Goal: Transaction & Acquisition: Purchase product/service

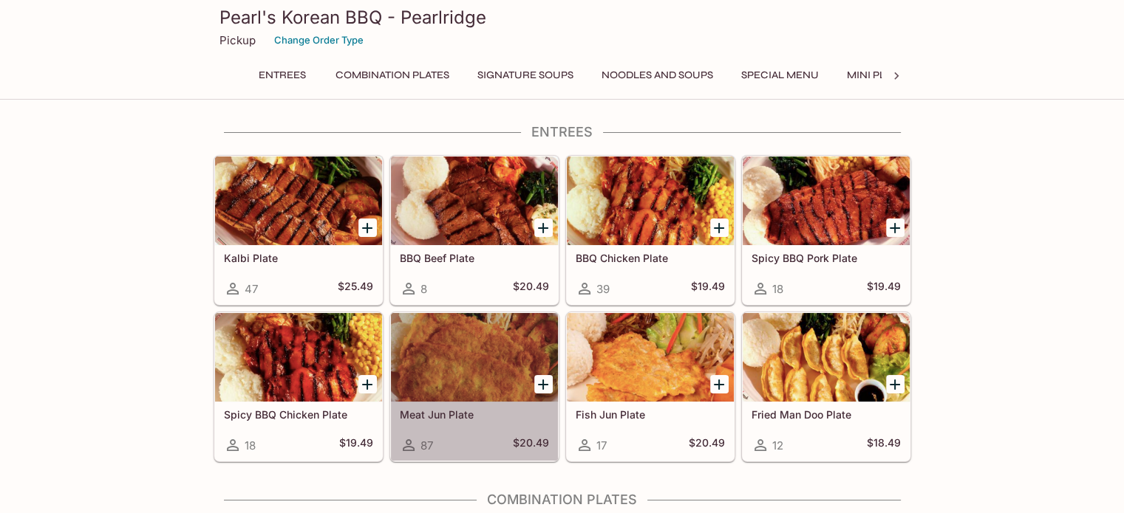
click at [461, 363] on div at bounding box center [474, 357] width 167 height 89
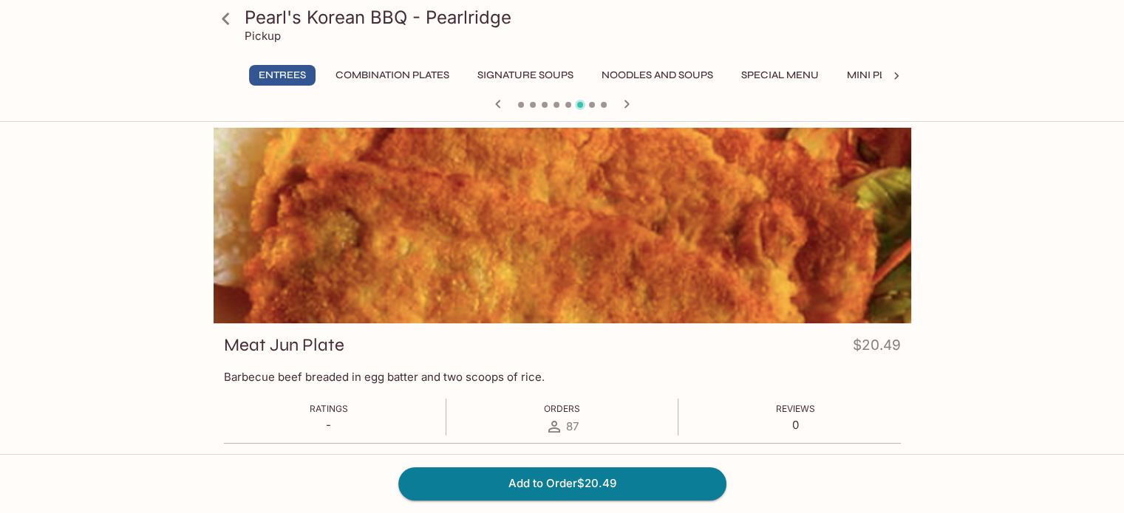
click at [835, 261] on div at bounding box center [561, 226] width 697 height 196
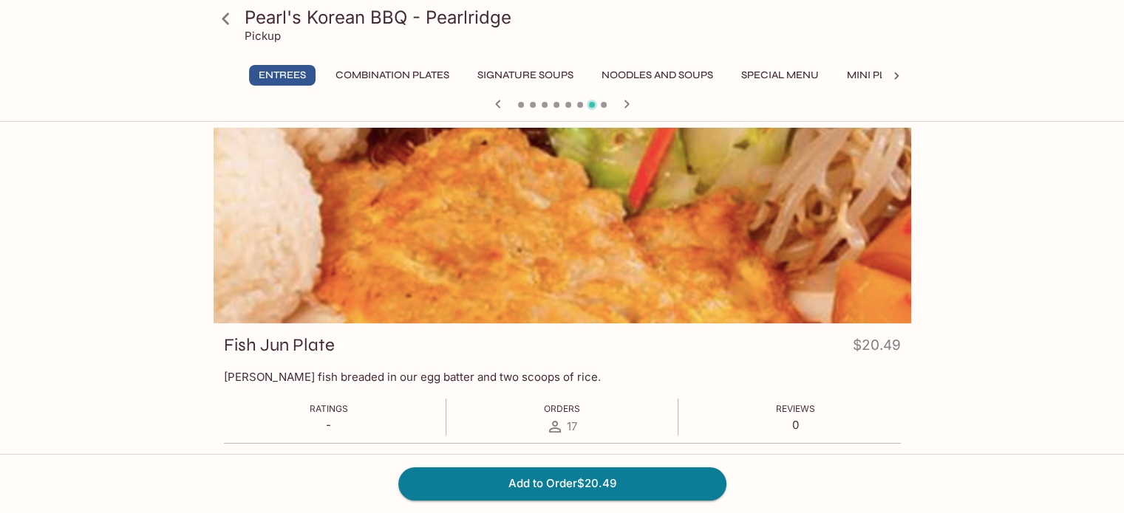
click at [632, 78] on button "Noodles and Soups" at bounding box center [657, 75] width 128 height 21
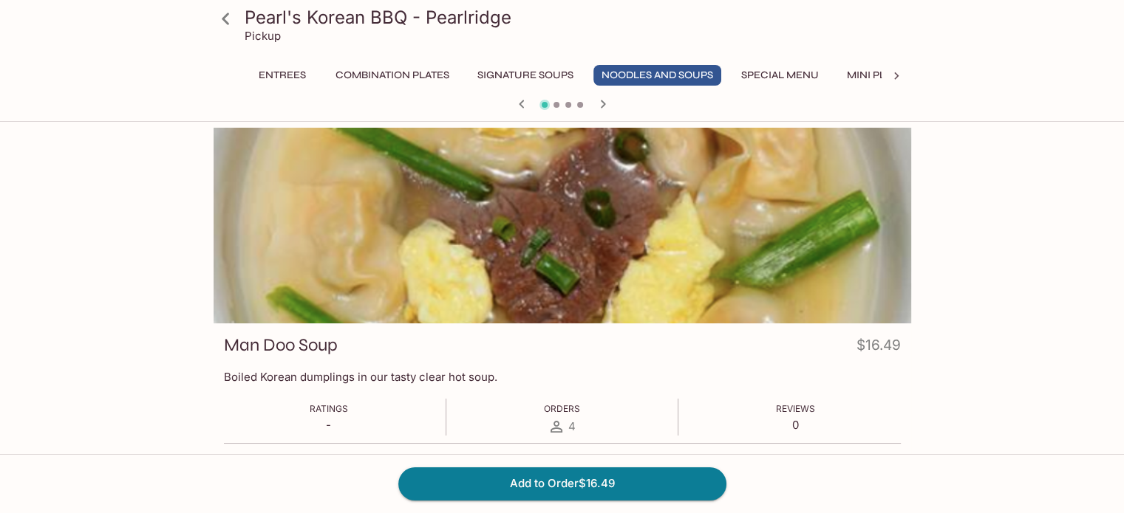
click at [360, 69] on button "Combination Plates" at bounding box center [392, 75] width 130 height 21
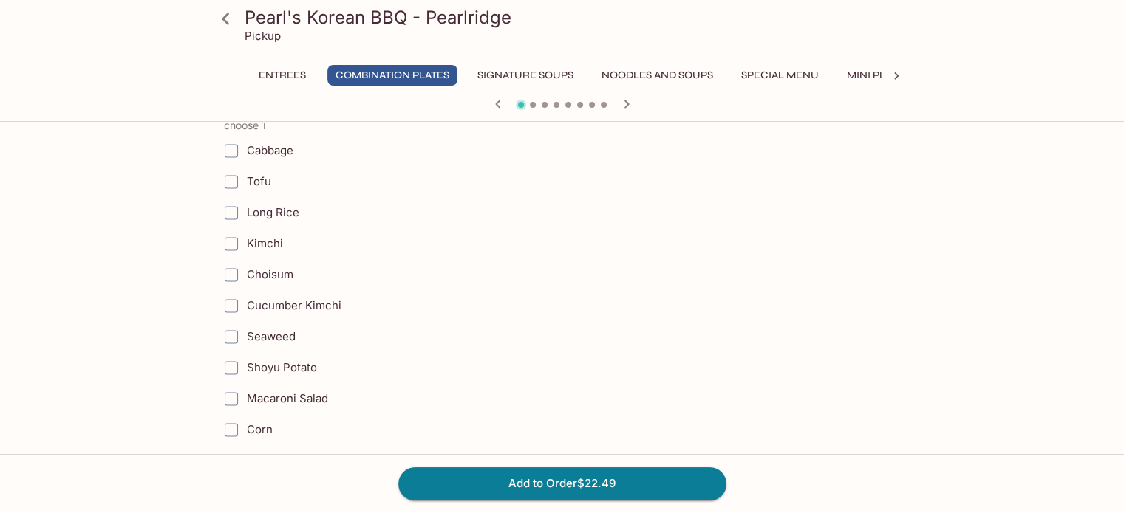
scroll to position [2454, 0]
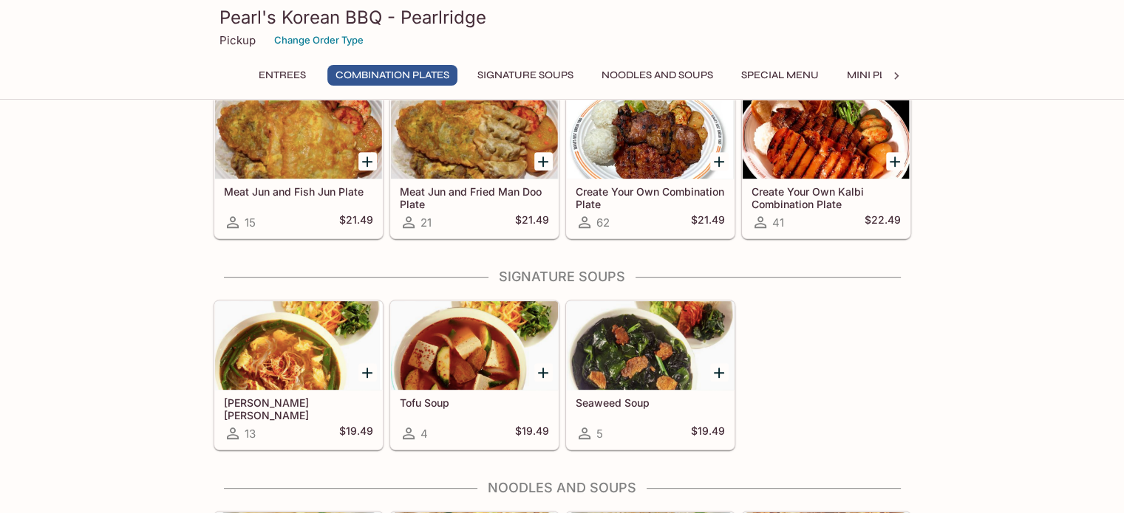
scroll to position [517, 0]
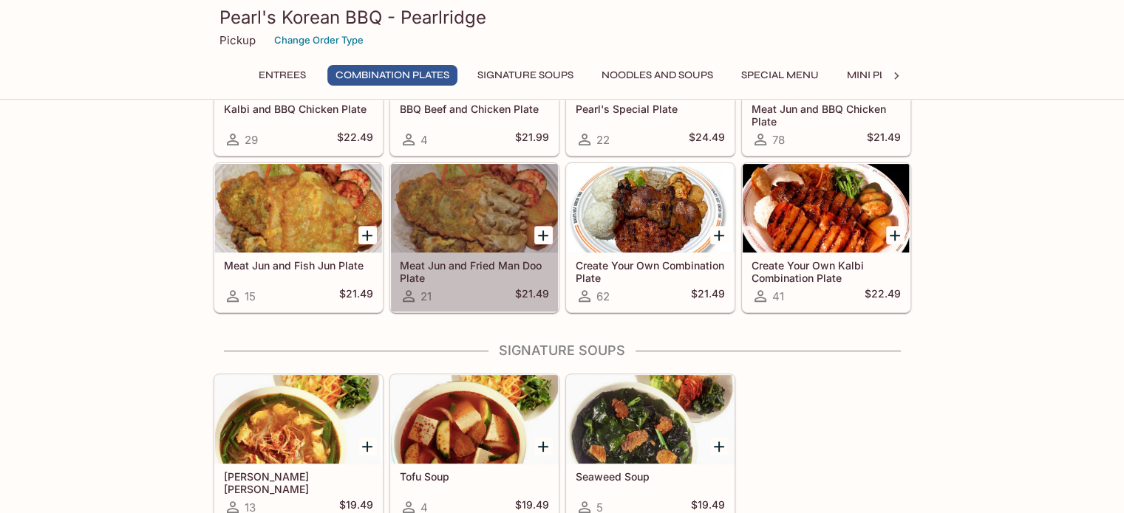
click at [463, 199] on div at bounding box center [474, 208] width 167 height 89
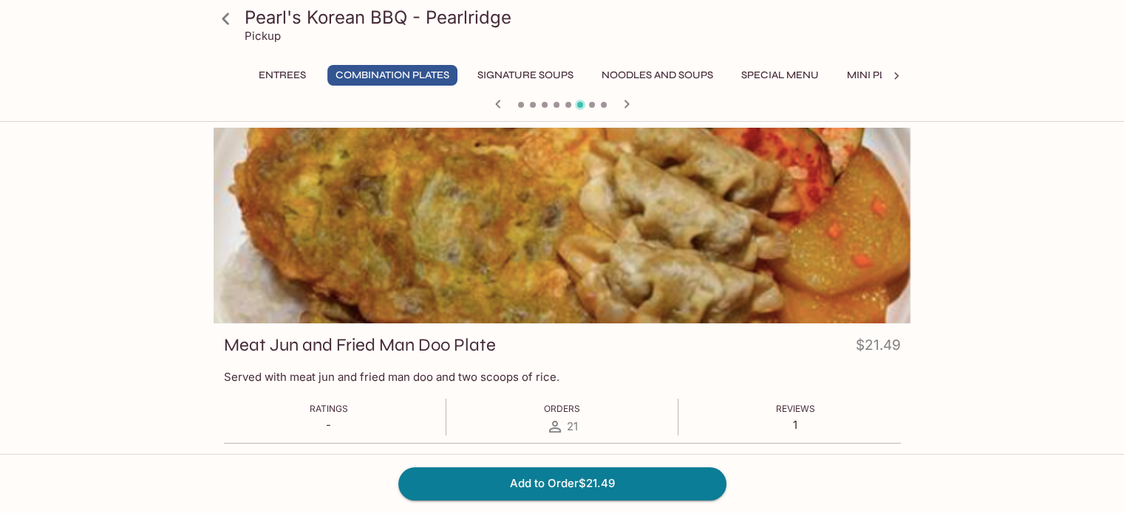
click at [796, 75] on button "Special Menu" at bounding box center [780, 75] width 94 height 21
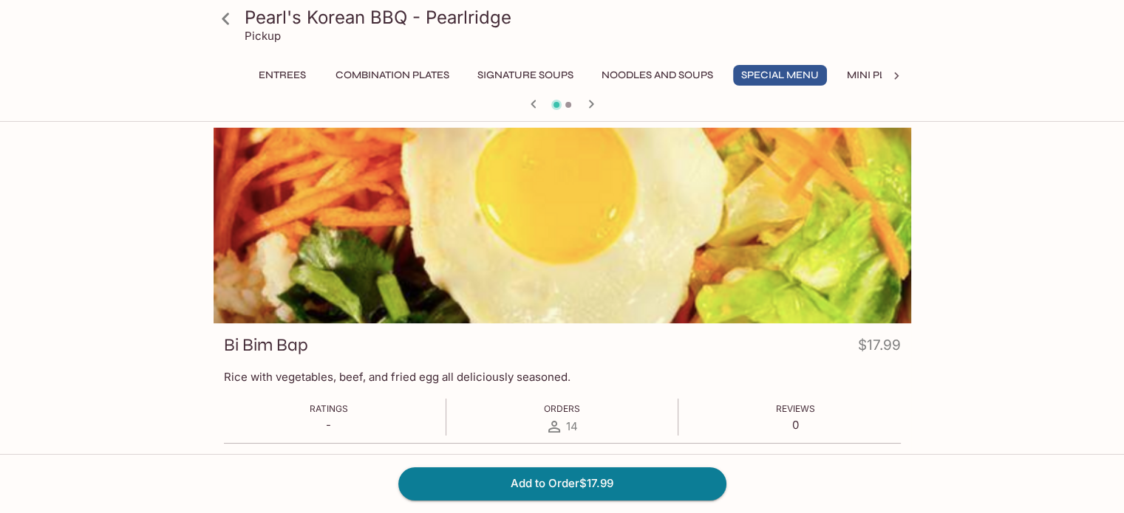
click at [869, 77] on button "Mini Plates" at bounding box center [877, 75] width 79 height 21
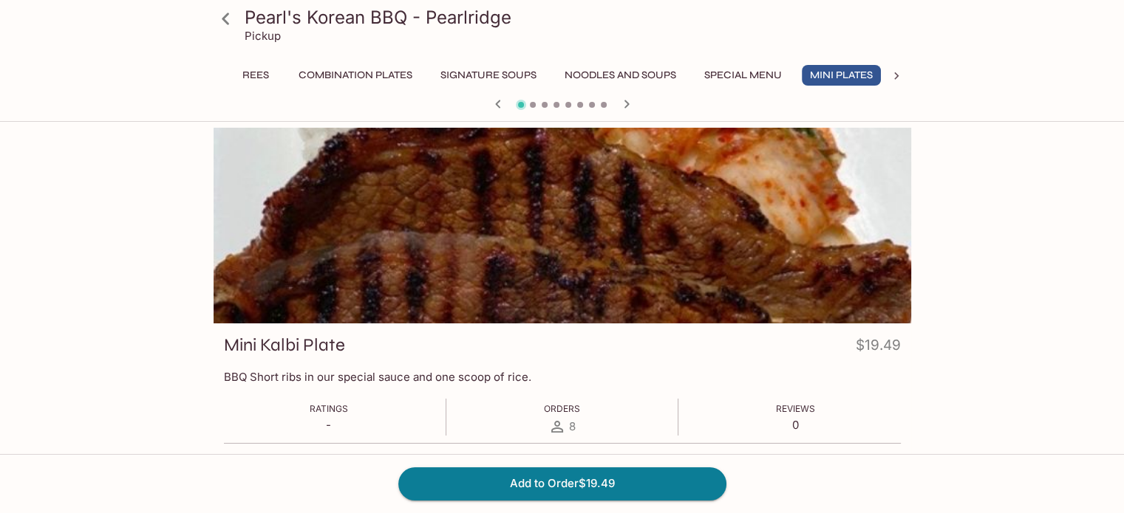
scroll to position [0, 42]
click at [307, 77] on button "Combination Plates" at bounding box center [350, 75] width 130 height 21
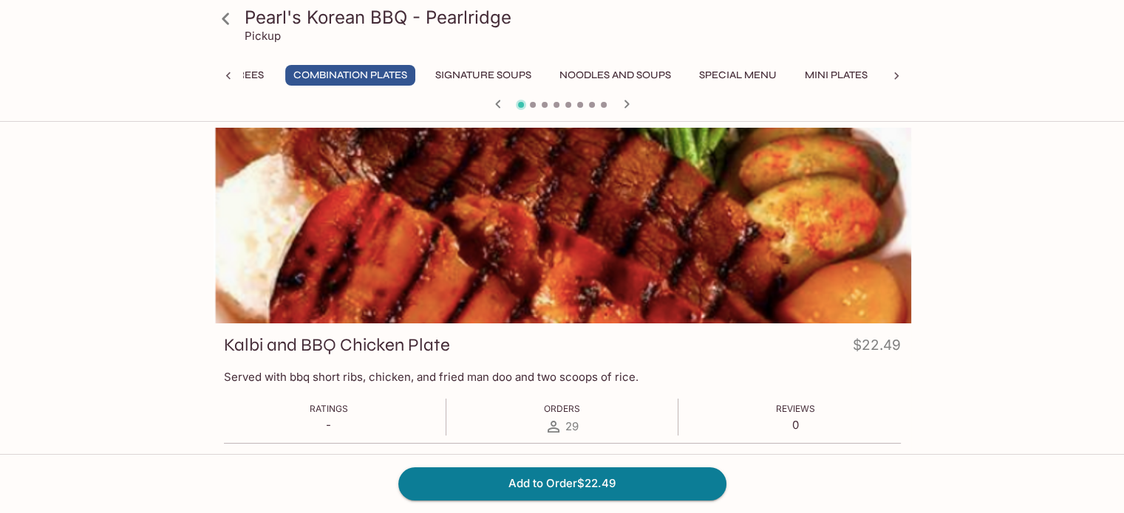
click at [488, 256] on div at bounding box center [561, 226] width 697 height 196
click at [604, 67] on button "Noodles and Soups" at bounding box center [615, 75] width 128 height 21
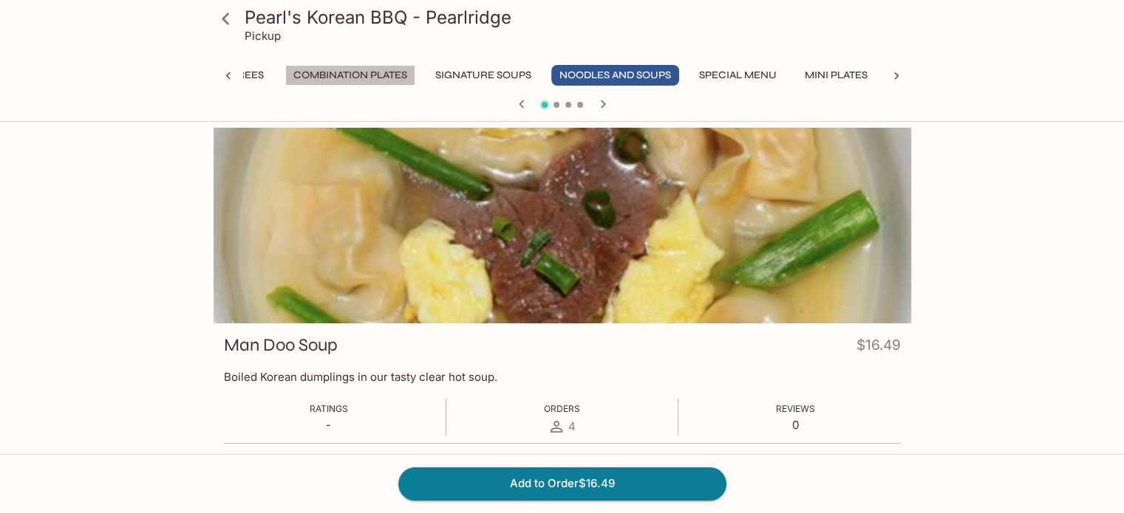
click at [346, 76] on button "Combination Plates" at bounding box center [350, 75] width 130 height 21
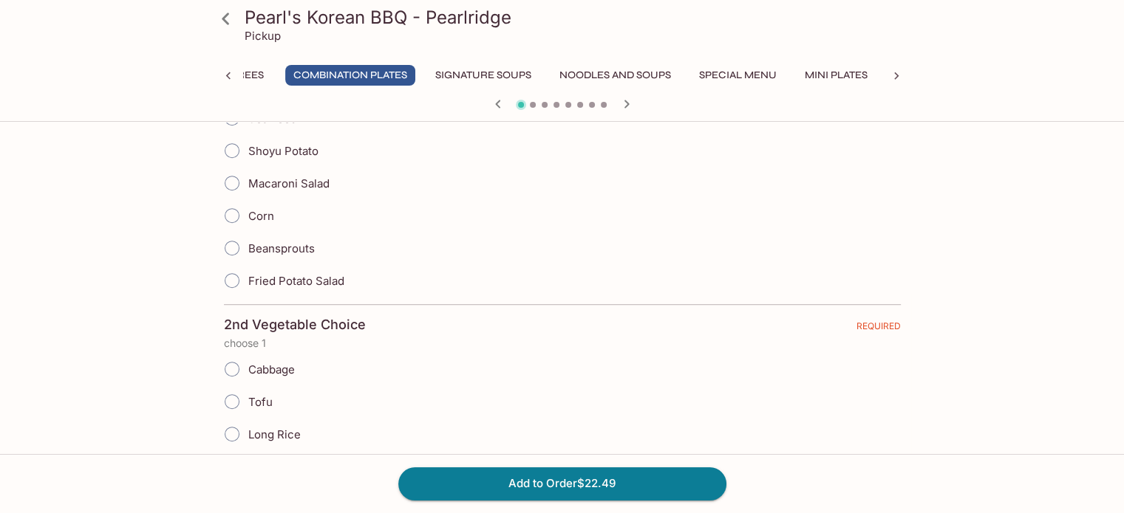
scroll to position [591, 0]
